Goal: Find specific page/section: Find specific page/section

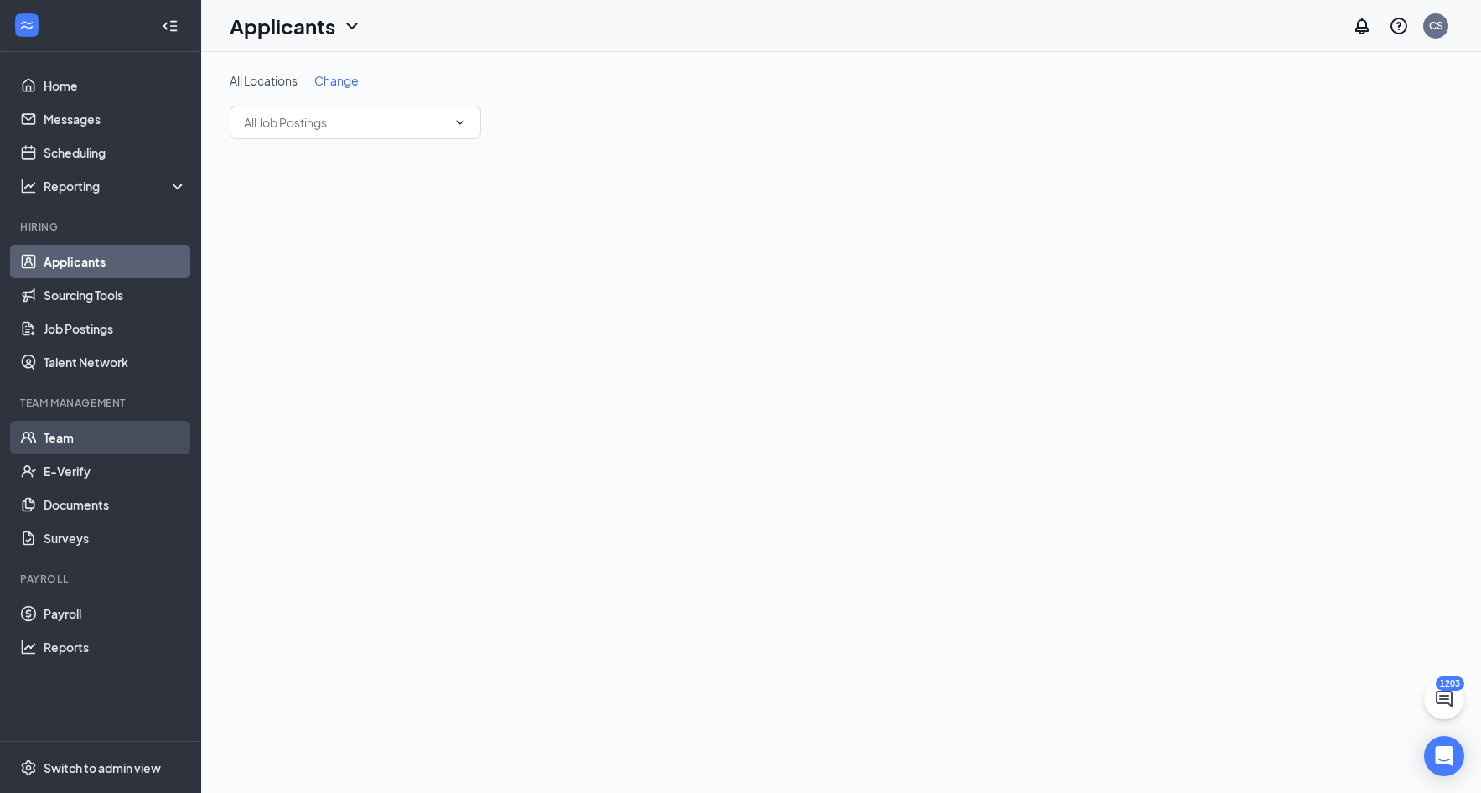
click at [76, 440] on link "Team" at bounding box center [115, 438] width 143 height 34
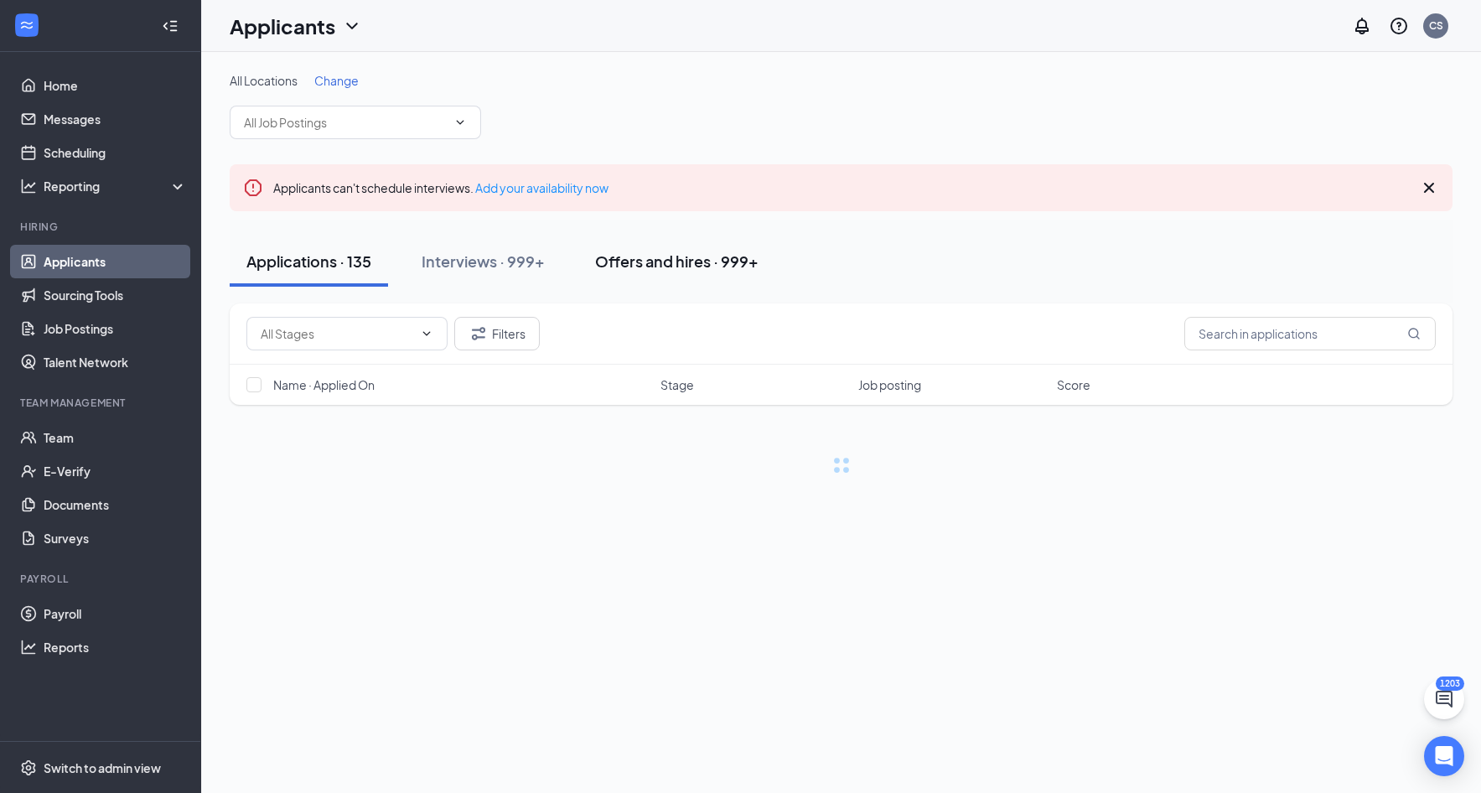
click at [724, 251] on div "Offers and hires · 999+" at bounding box center [676, 261] width 163 height 21
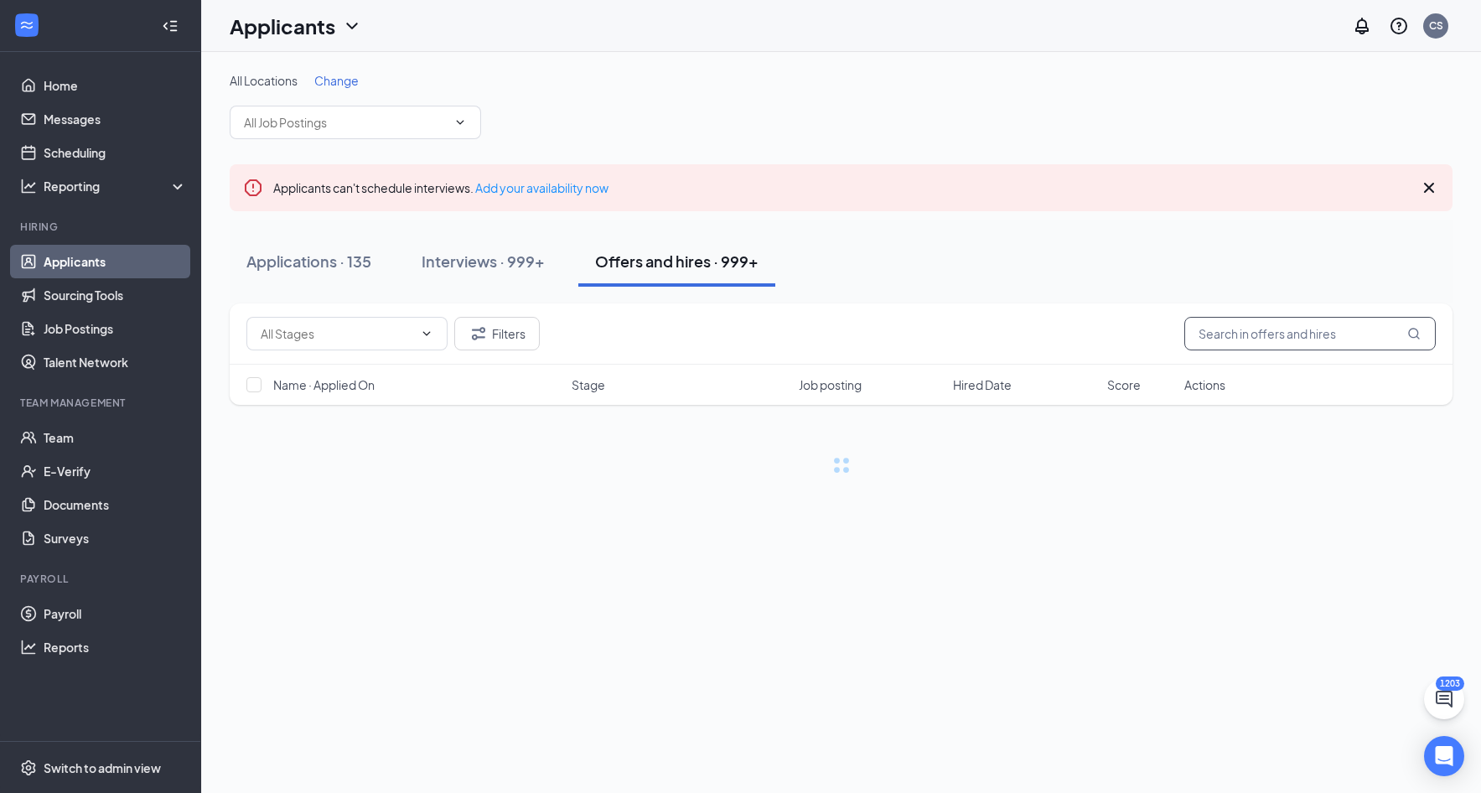
click at [1263, 334] on input "text" at bounding box center [1309, 334] width 251 height 34
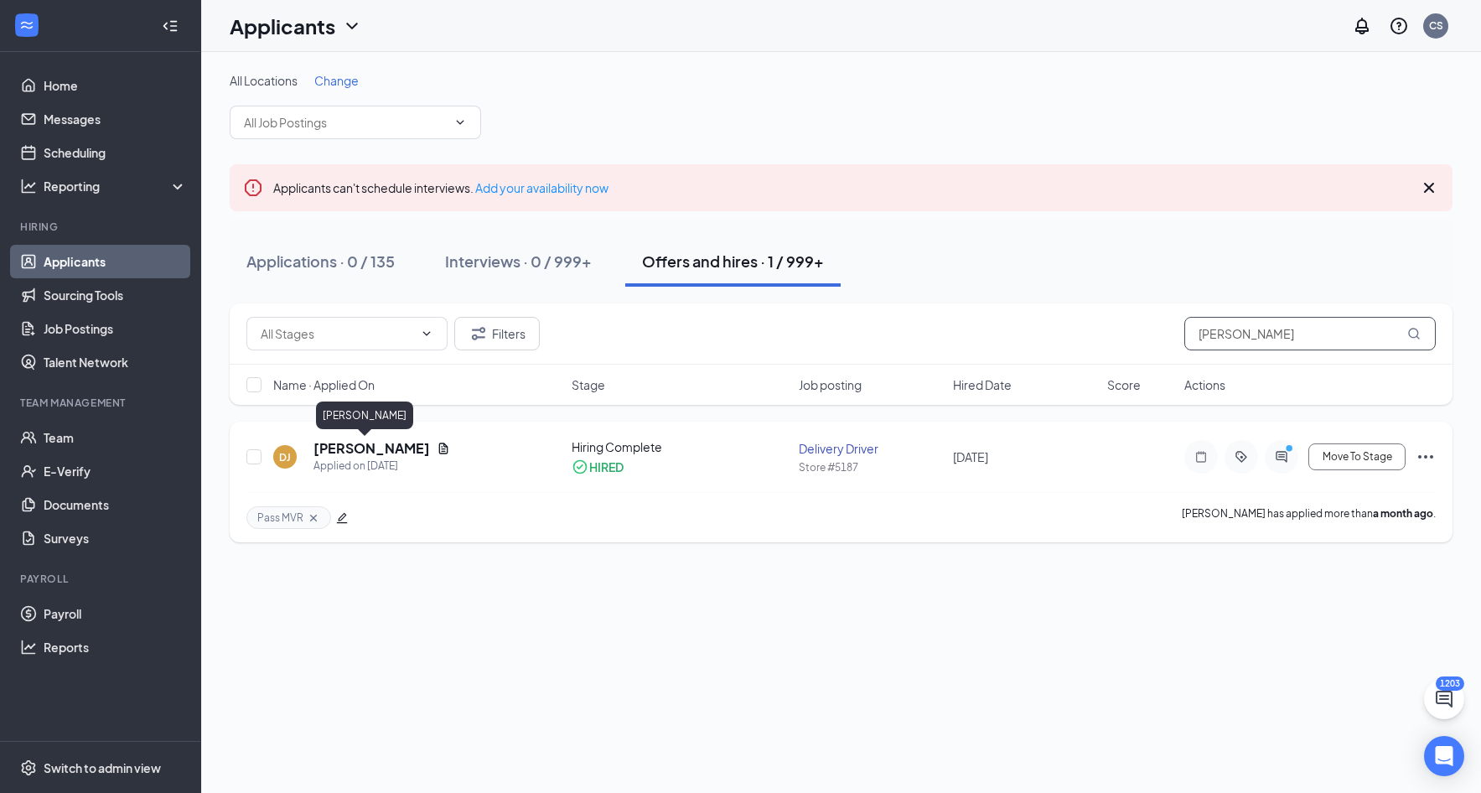
type input "[PERSON_NAME]"
click at [357, 443] on h5 "[PERSON_NAME]" at bounding box center [372, 448] width 117 height 18
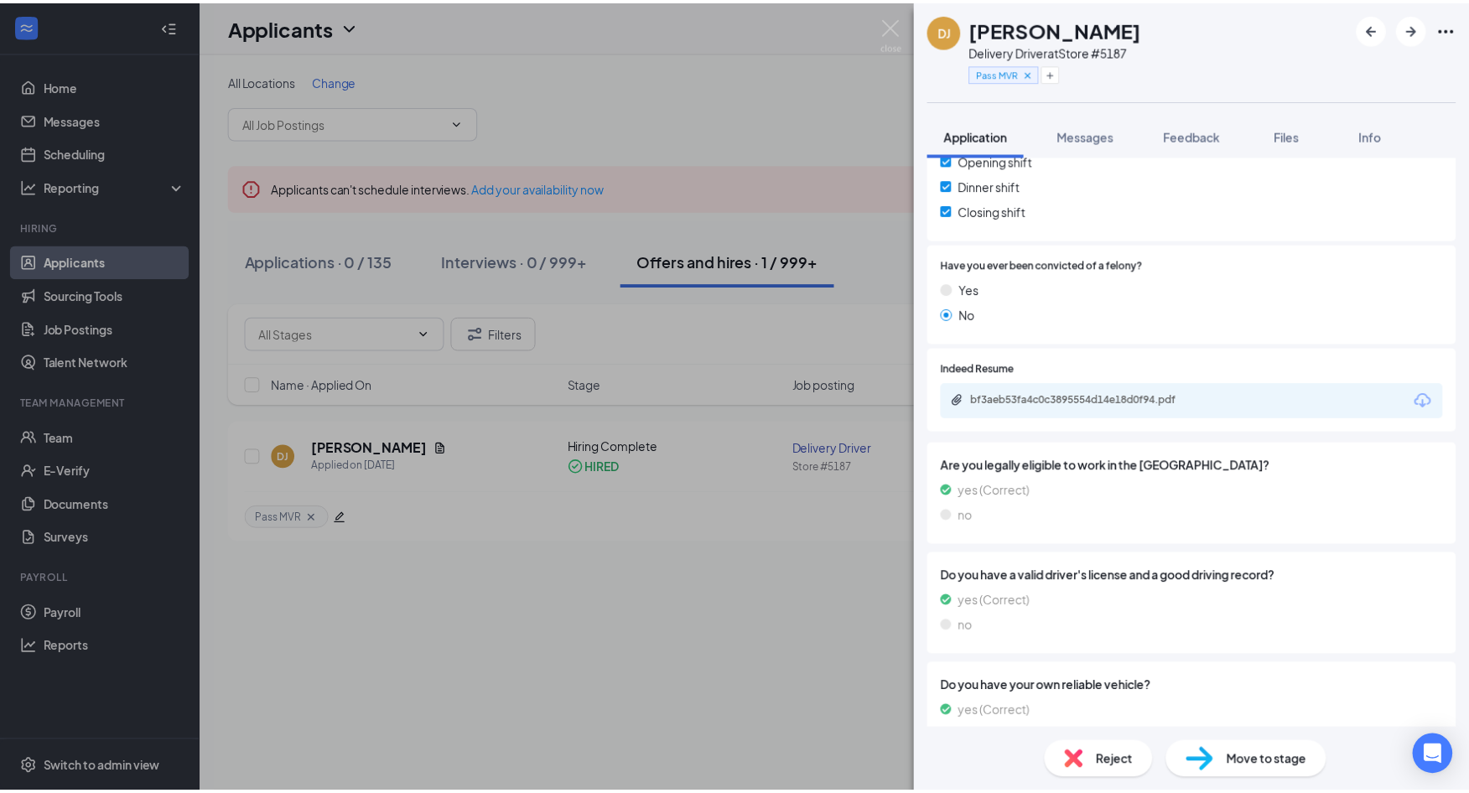
scroll to position [706, 0]
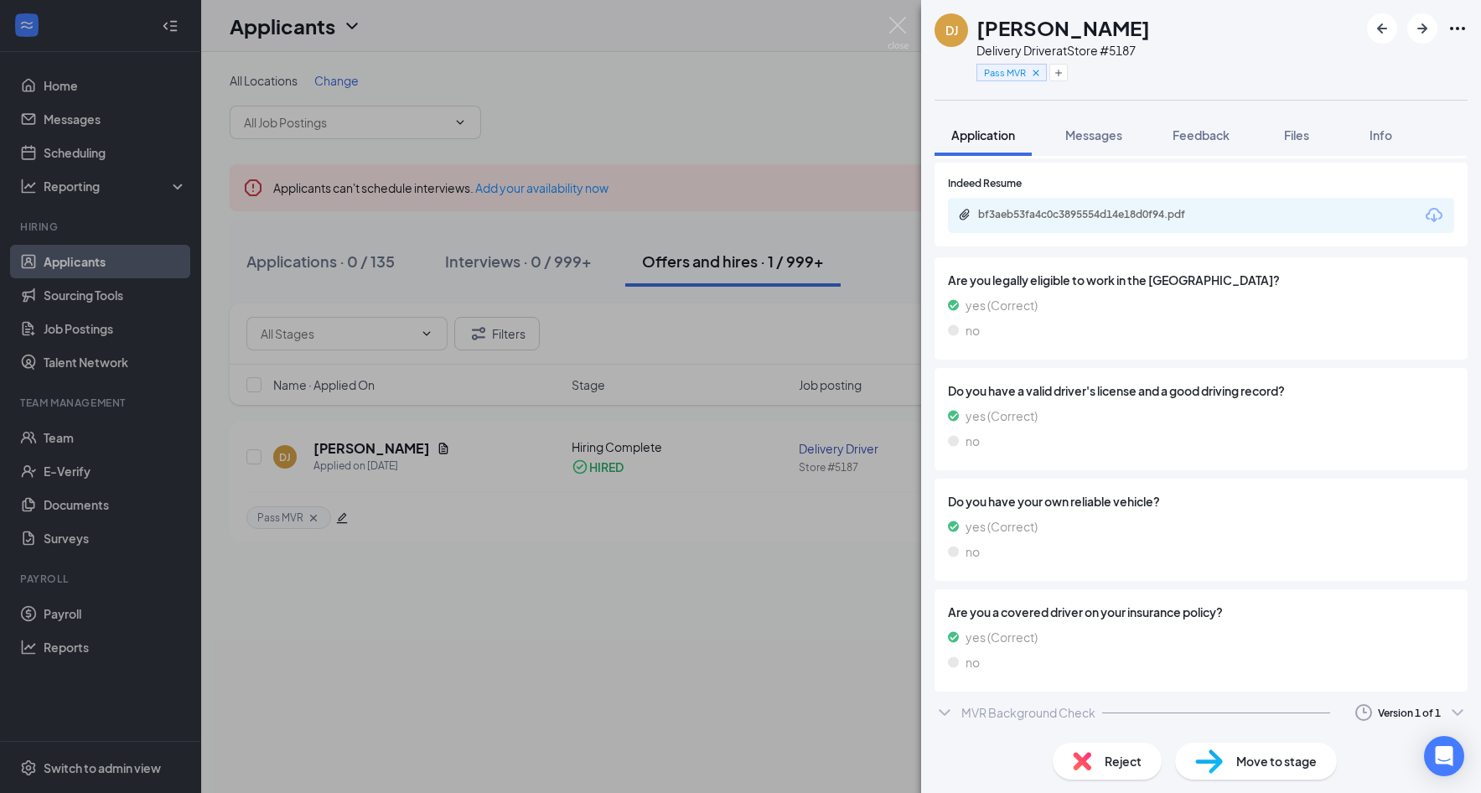
click at [687, 88] on div "DJ [PERSON_NAME] Delivery Driver at Store #5187 Pass MVR Application Messages F…" at bounding box center [740, 396] width 1481 height 793
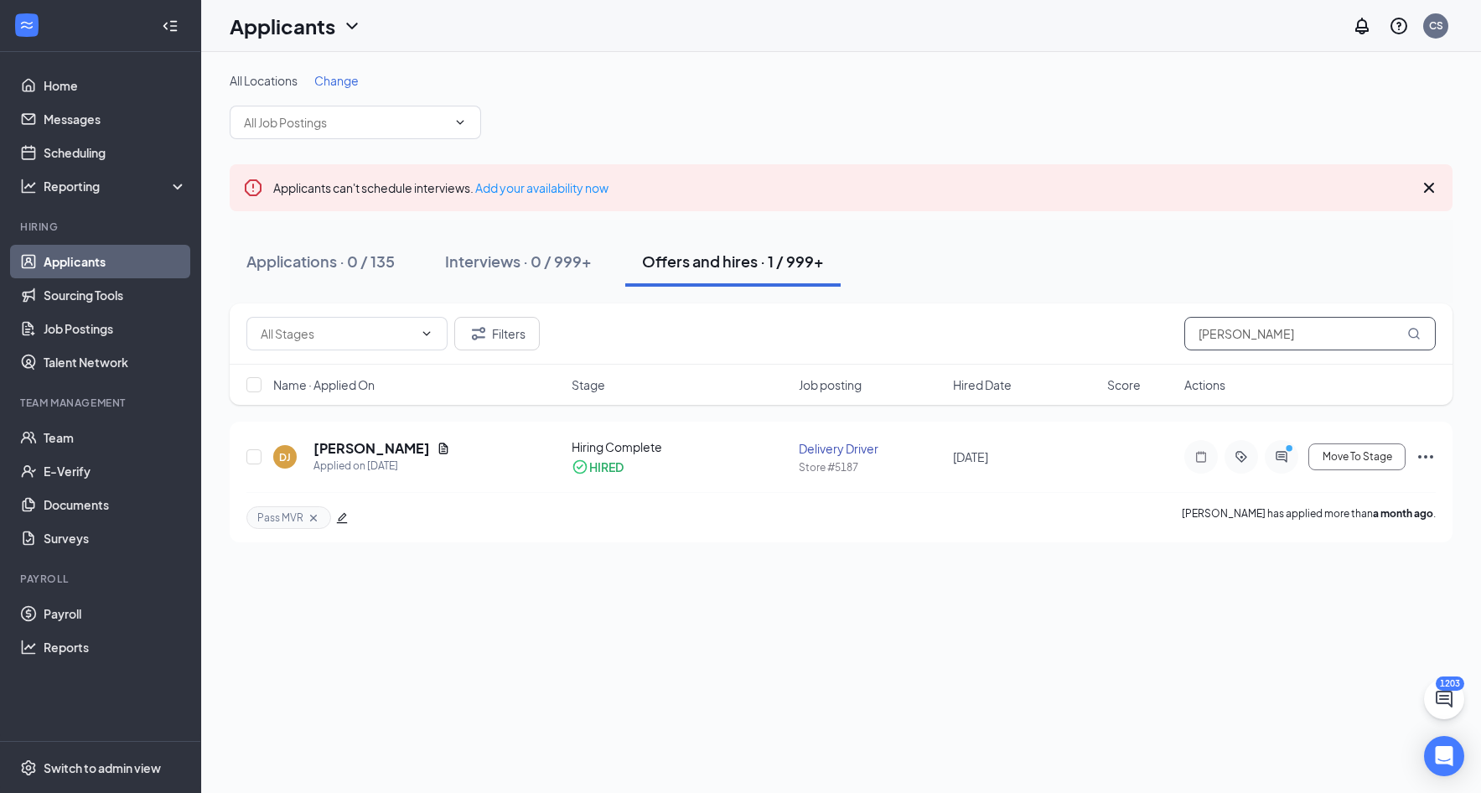
drag, startPoint x: 1252, startPoint y: 332, endPoint x: 1152, endPoint y: 329, distance: 99.8
click at [1152, 329] on div "Filters [PERSON_NAME]" at bounding box center [840, 334] width 1189 height 34
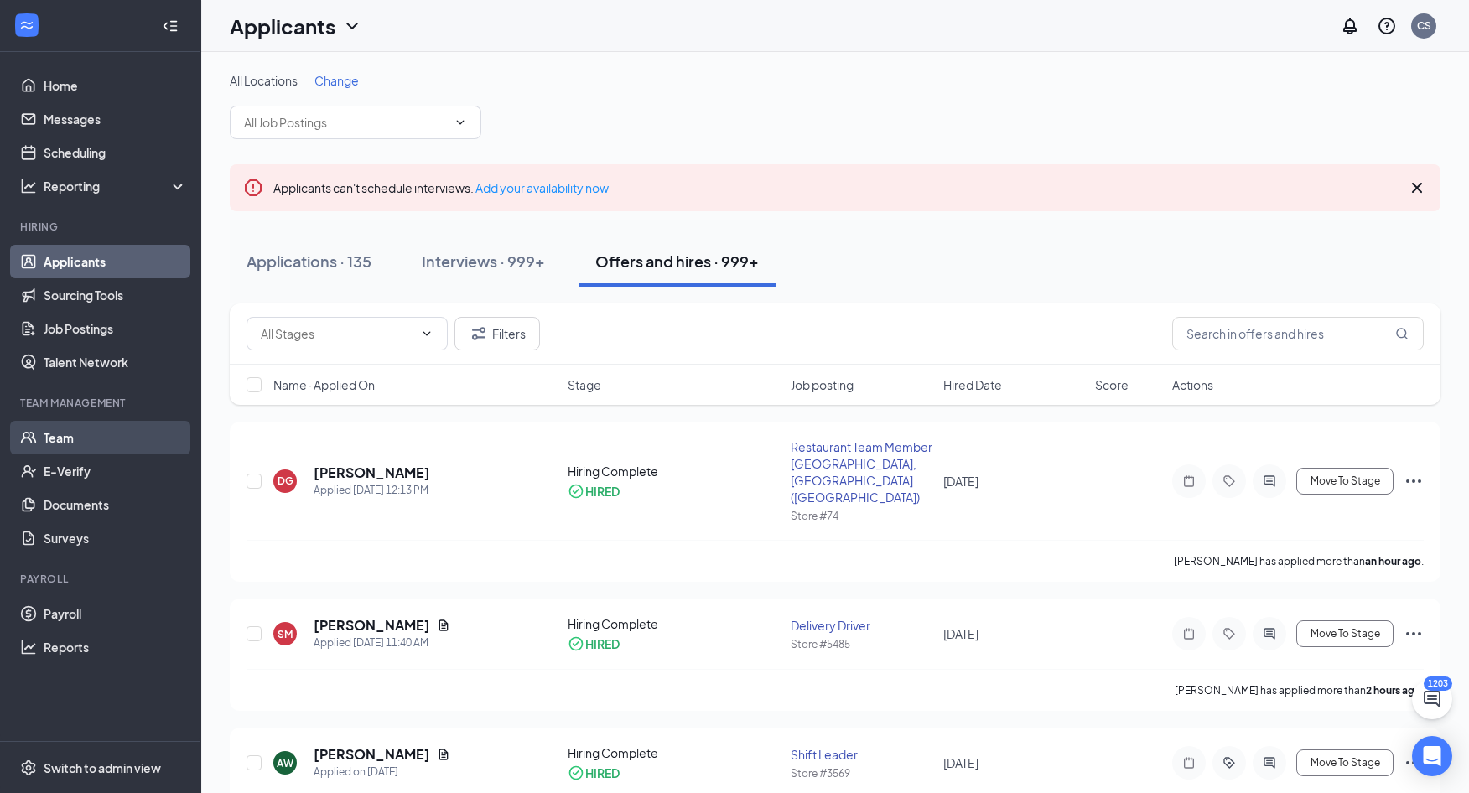
click at [51, 445] on link "Team" at bounding box center [115, 438] width 143 height 34
